Goal: Task Accomplishment & Management: Manage account settings

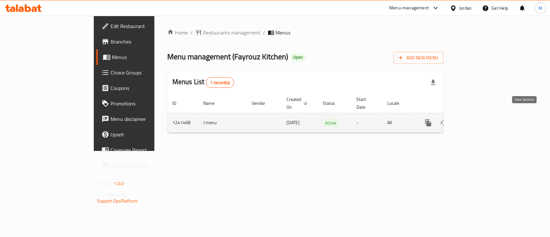
click at [479, 119] on icon "enhanced table" at bounding box center [475, 123] width 8 height 8
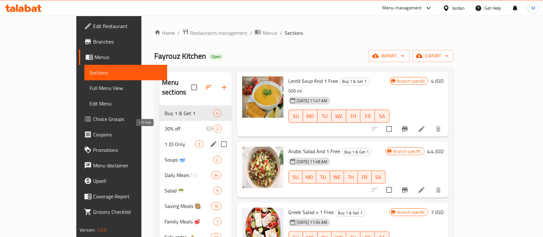
click at [165, 140] on span "1 JD Only" at bounding box center [180, 144] width 31 height 8
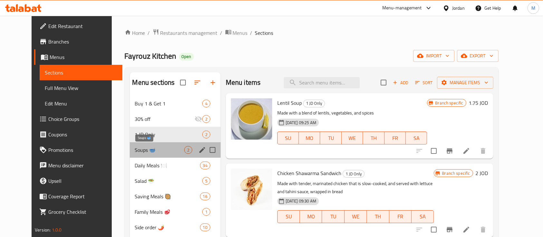
click at [154, 152] on span "Soups 🥣" at bounding box center [159, 150] width 49 height 8
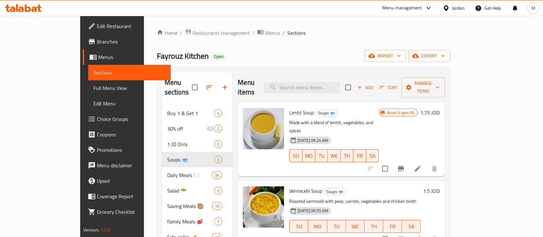
click at [289, 108] on span "Lentil Soup" at bounding box center [301, 113] width 24 height 10
copy h6 "Lentil Soup"
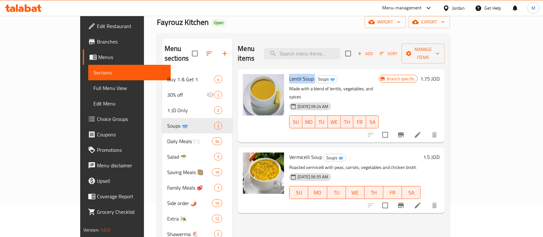
scroll to position [86, 0]
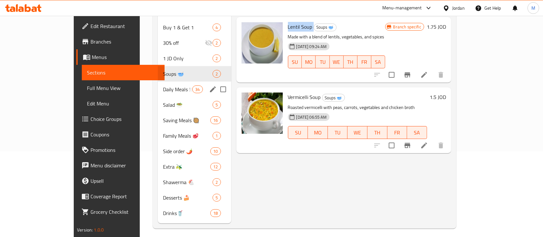
click at [163, 85] on span "Daily Meals 🍽️" at bounding box center [177, 89] width 29 height 8
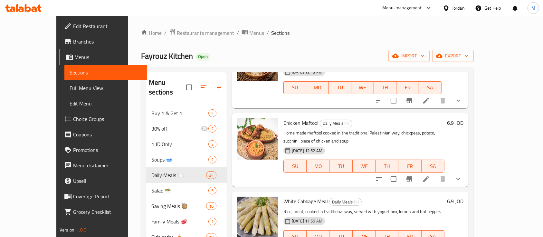
scroll to position [86, 0]
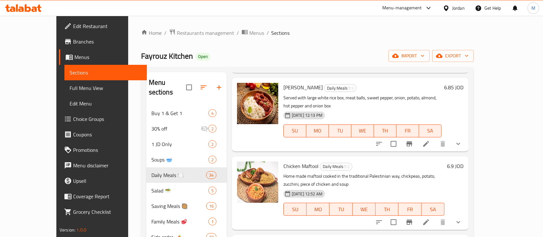
click at [284, 86] on span "[PERSON_NAME]" at bounding box center [303, 88] width 39 height 10
copy h6 "[PERSON_NAME]"
click at [290, 161] on span "Chicken Maftool" at bounding box center [301, 166] width 35 height 10
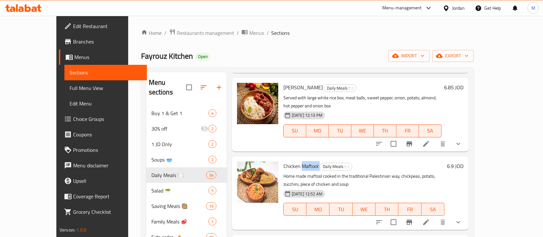
click at [290, 161] on span "Chicken Maftool" at bounding box center [301, 166] width 35 height 10
copy h6 "Maftool"
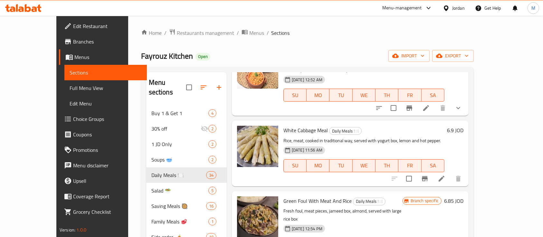
scroll to position [215, 0]
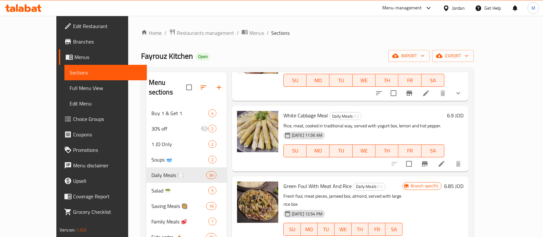
click at [303, 181] on span "Green Foul With Meat And Rice" at bounding box center [318, 186] width 68 height 10
copy h6 "Green Foul With Meat And Rice"
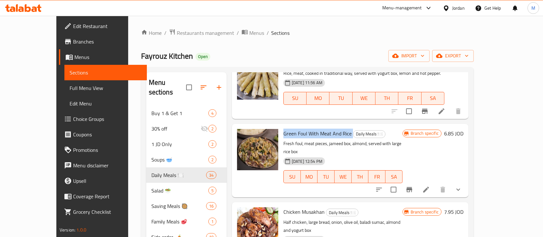
scroll to position [301, 0]
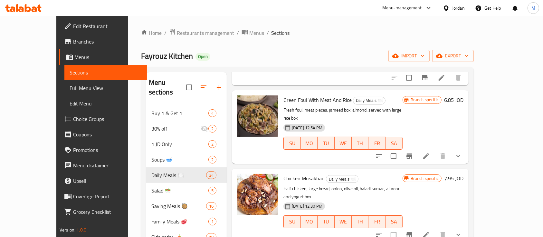
click at [290, 173] on span "Chicken Musakhan" at bounding box center [304, 178] width 41 height 10
copy h6 "Musakhan"
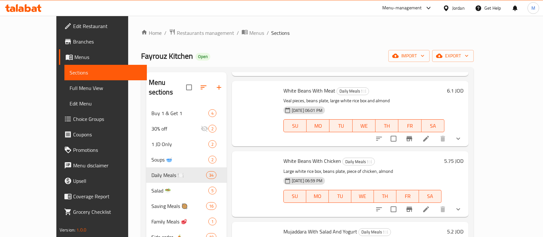
scroll to position [2173, 0]
